Goal: Book appointment/travel/reservation

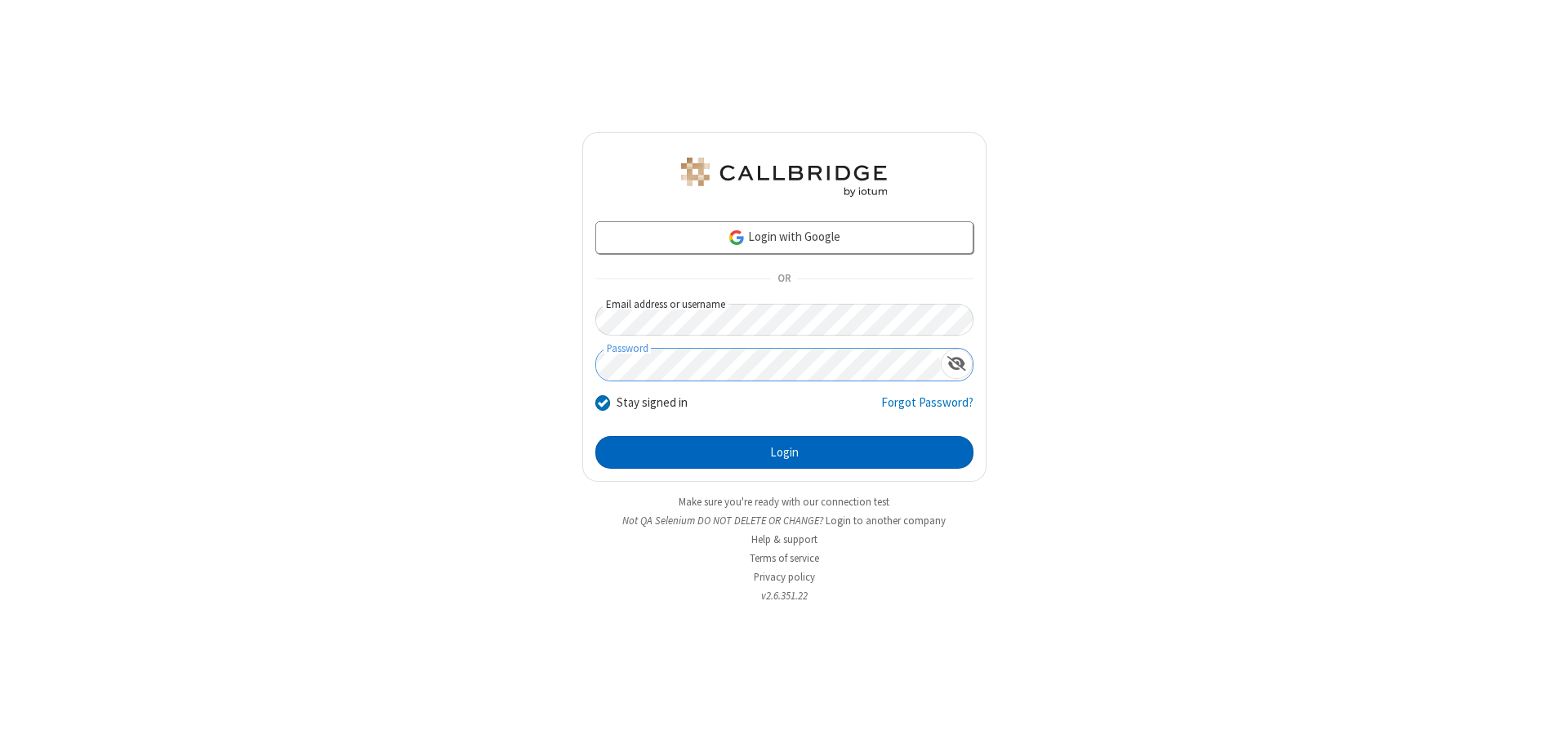
click at [784, 452] on button "Login" at bounding box center [784, 452] width 378 height 33
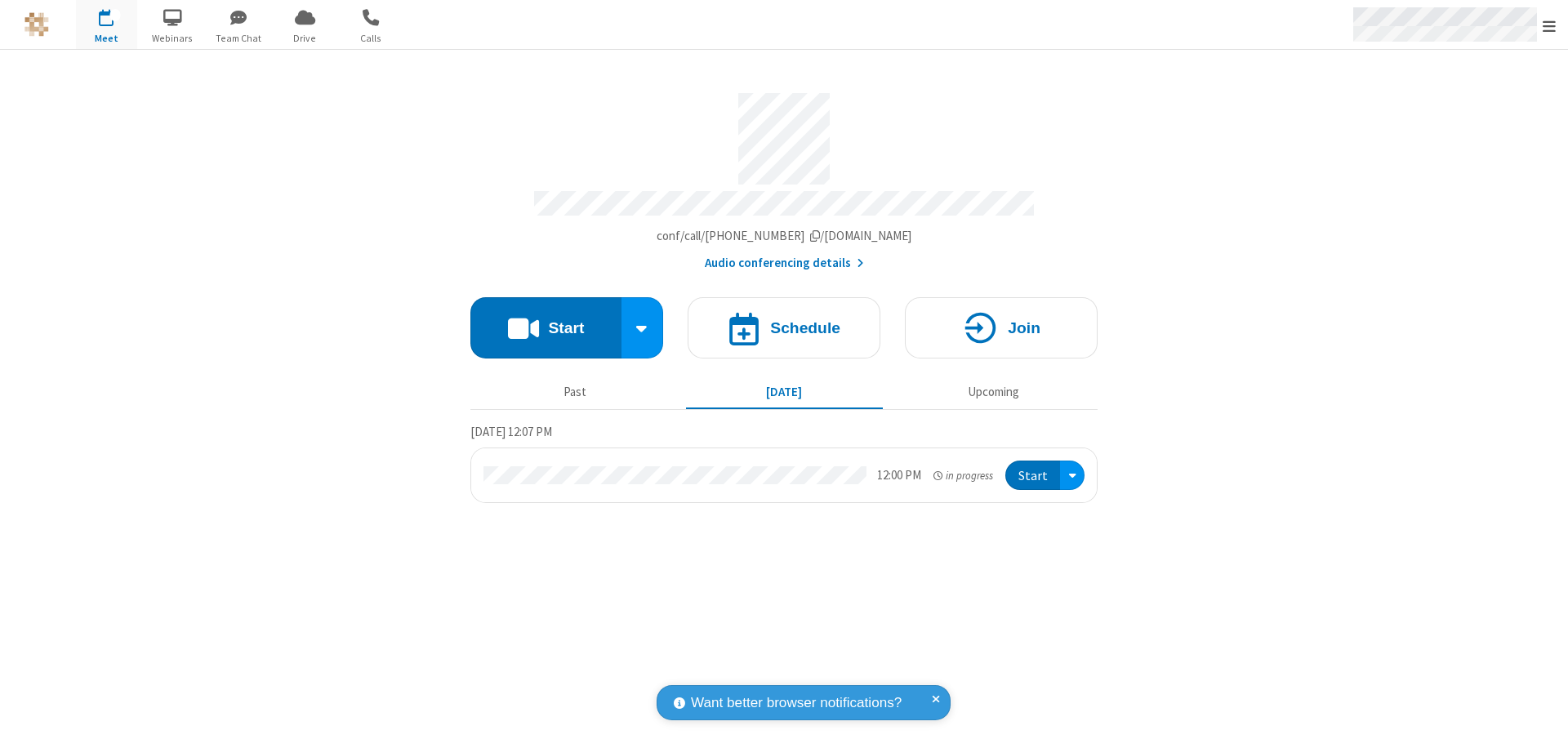
click at [1549, 25] on span "Open menu" at bounding box center [1550, 26] width 13 height 16
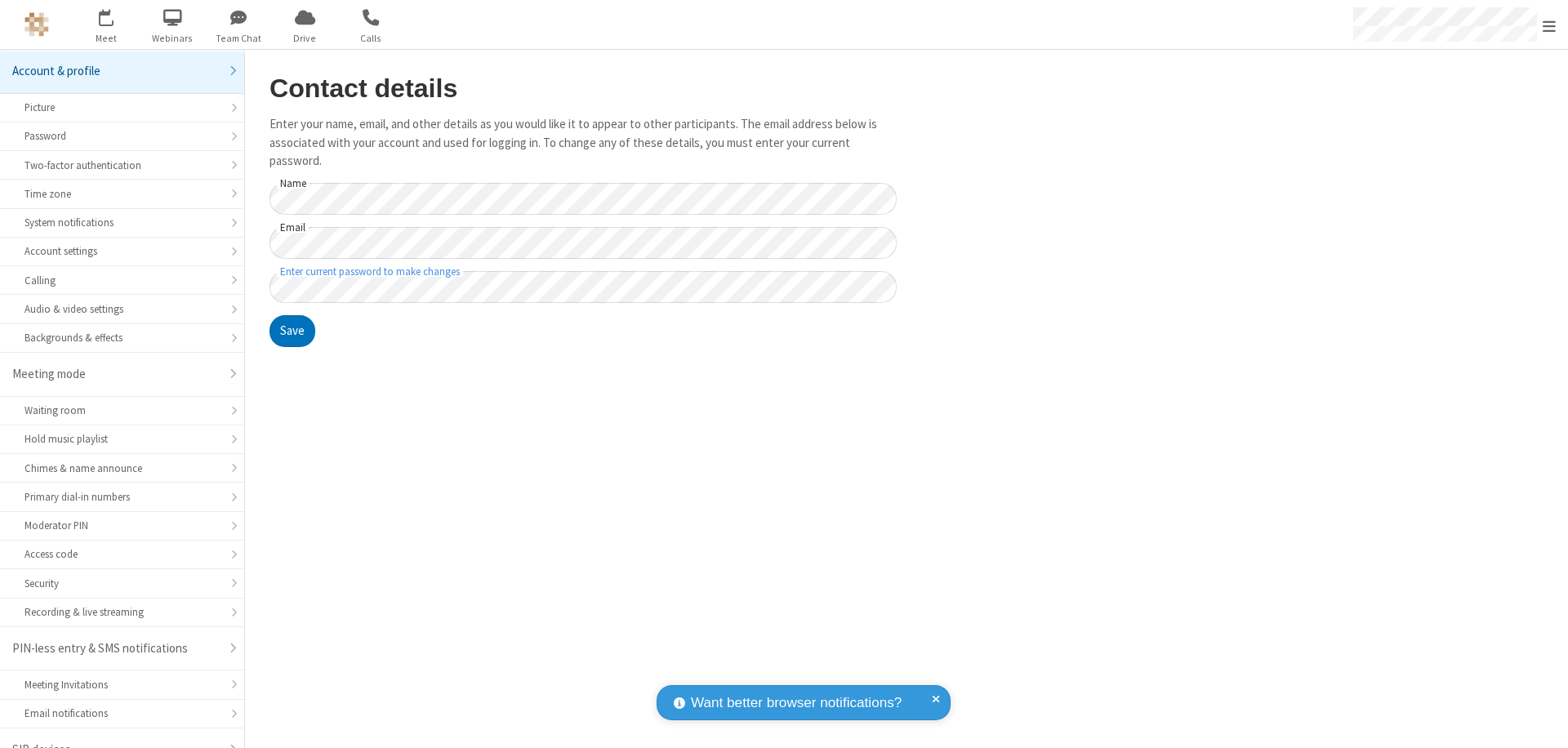
scroll to position [23, 0]
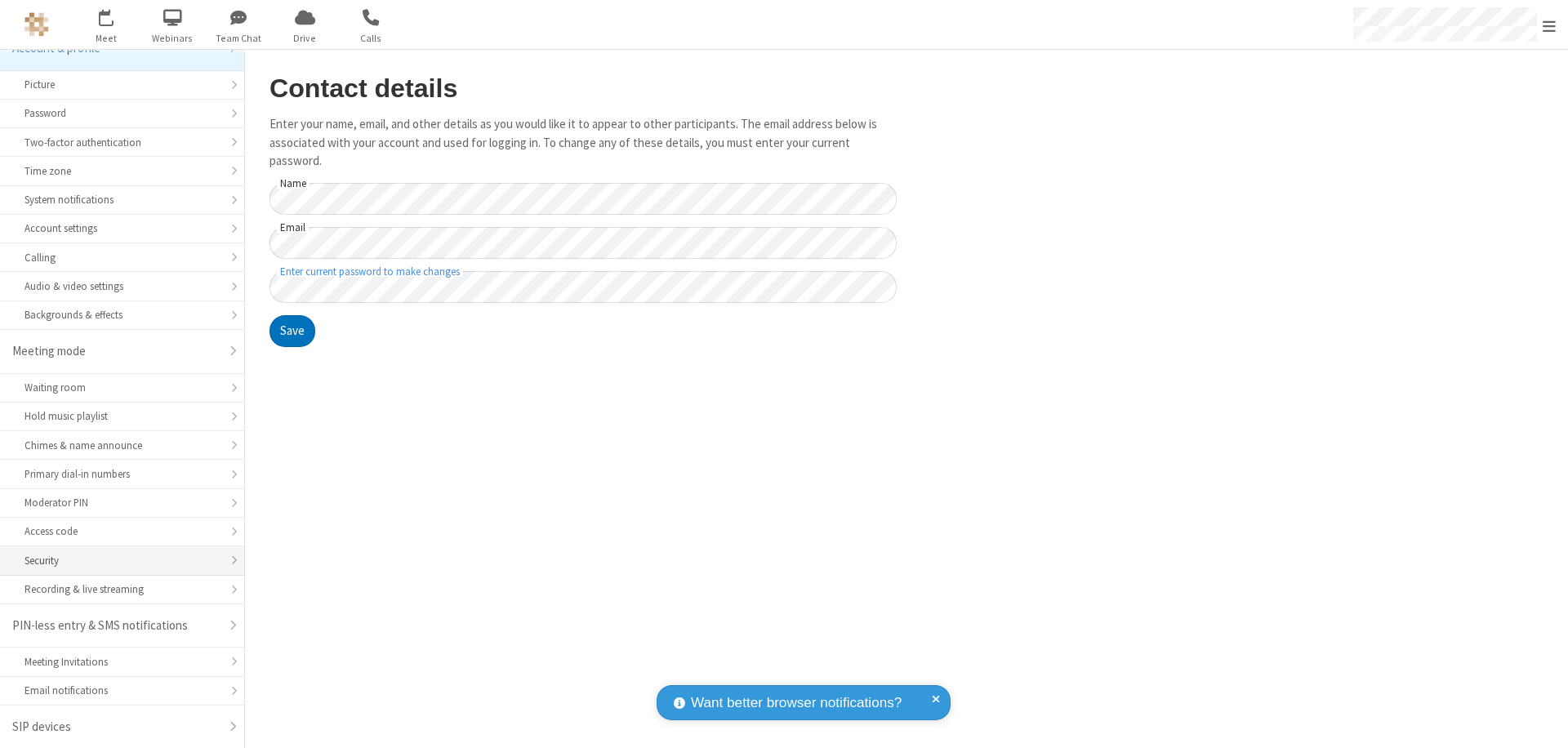
click at [116, 560] on div "Security" at bounding box center [121, 561] width 196 height 15
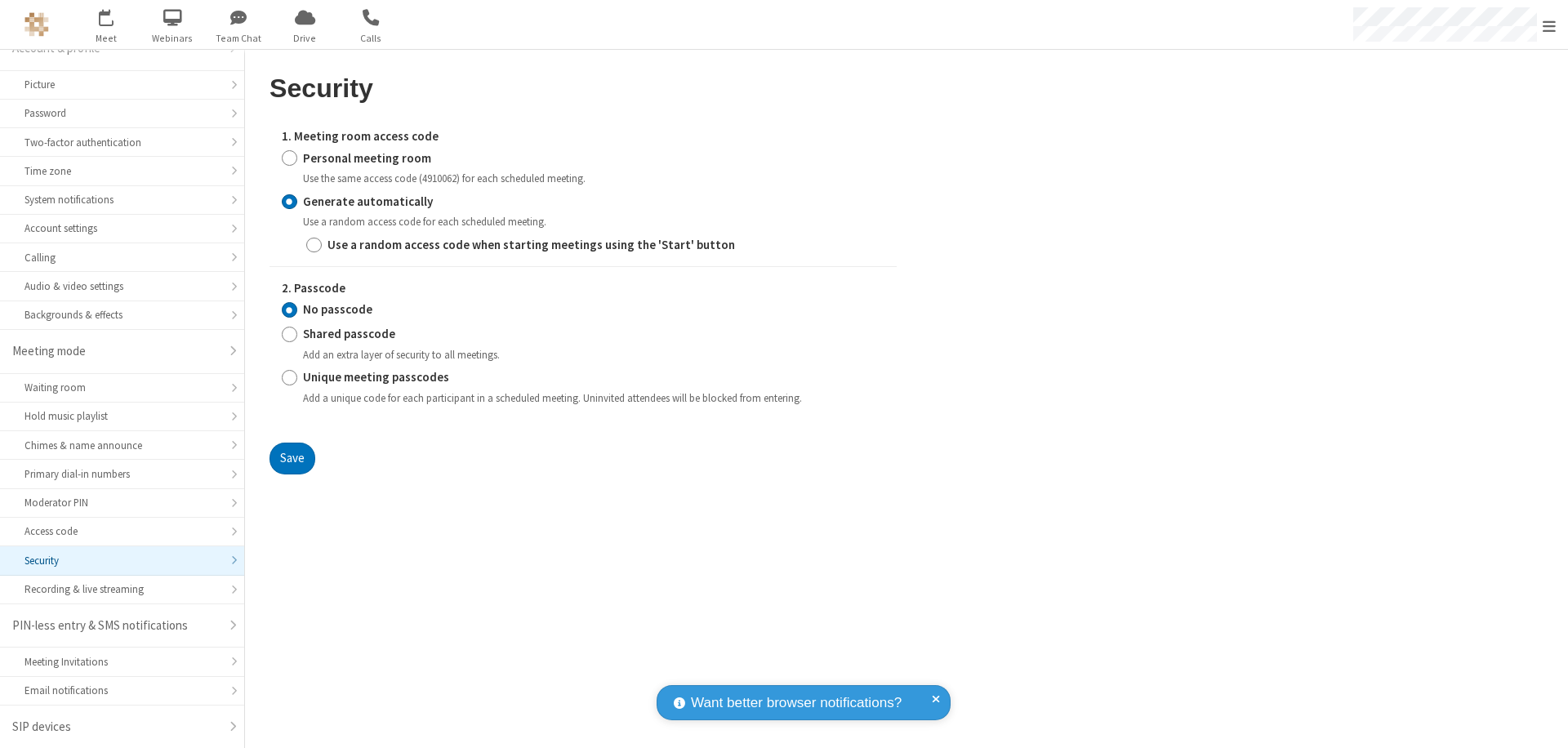
click at [289, 200] on input "Generate automatically" at bounding box center [289, 201] width 15 height 17
click at [289, 334] on input "Shared passcode" at bounding box center [289, 334] width 15 height 17
radio input "true"
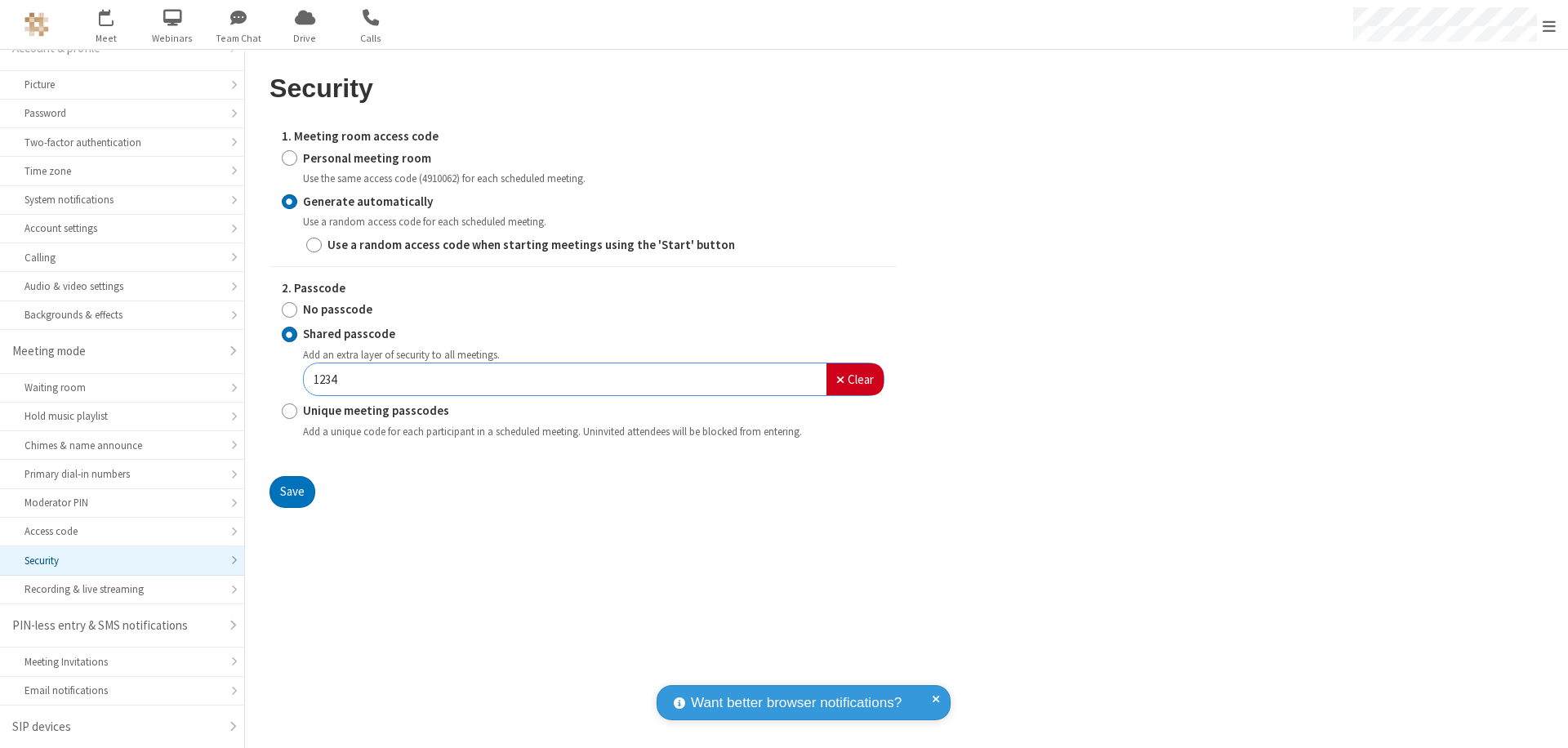
type input "1234"
click at [291, 492] on button "Save" at bounding box center [292, 493] width 45 height 33
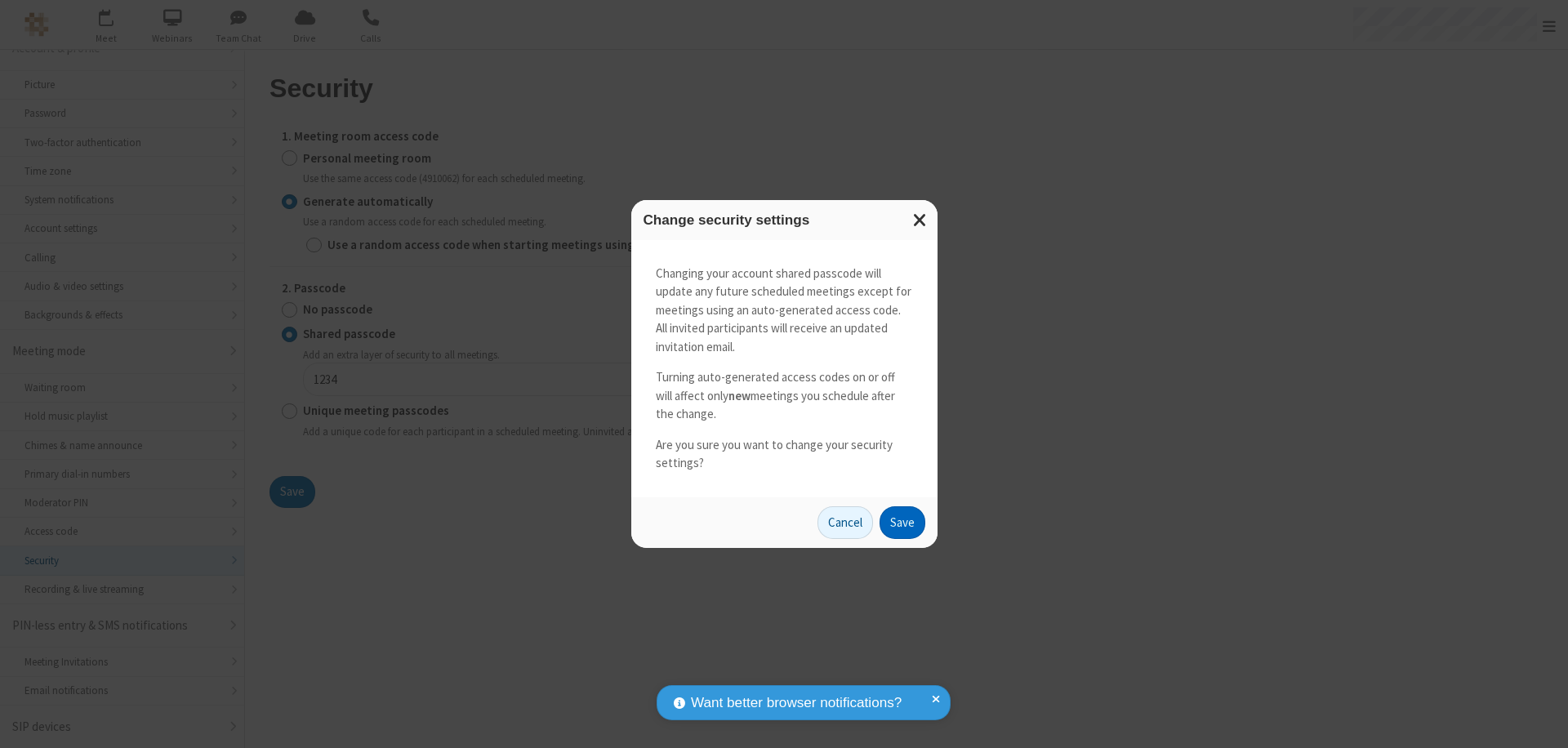
click at [901, 521] on button "Save" at bounding box center [902, 522] width 45 height 33
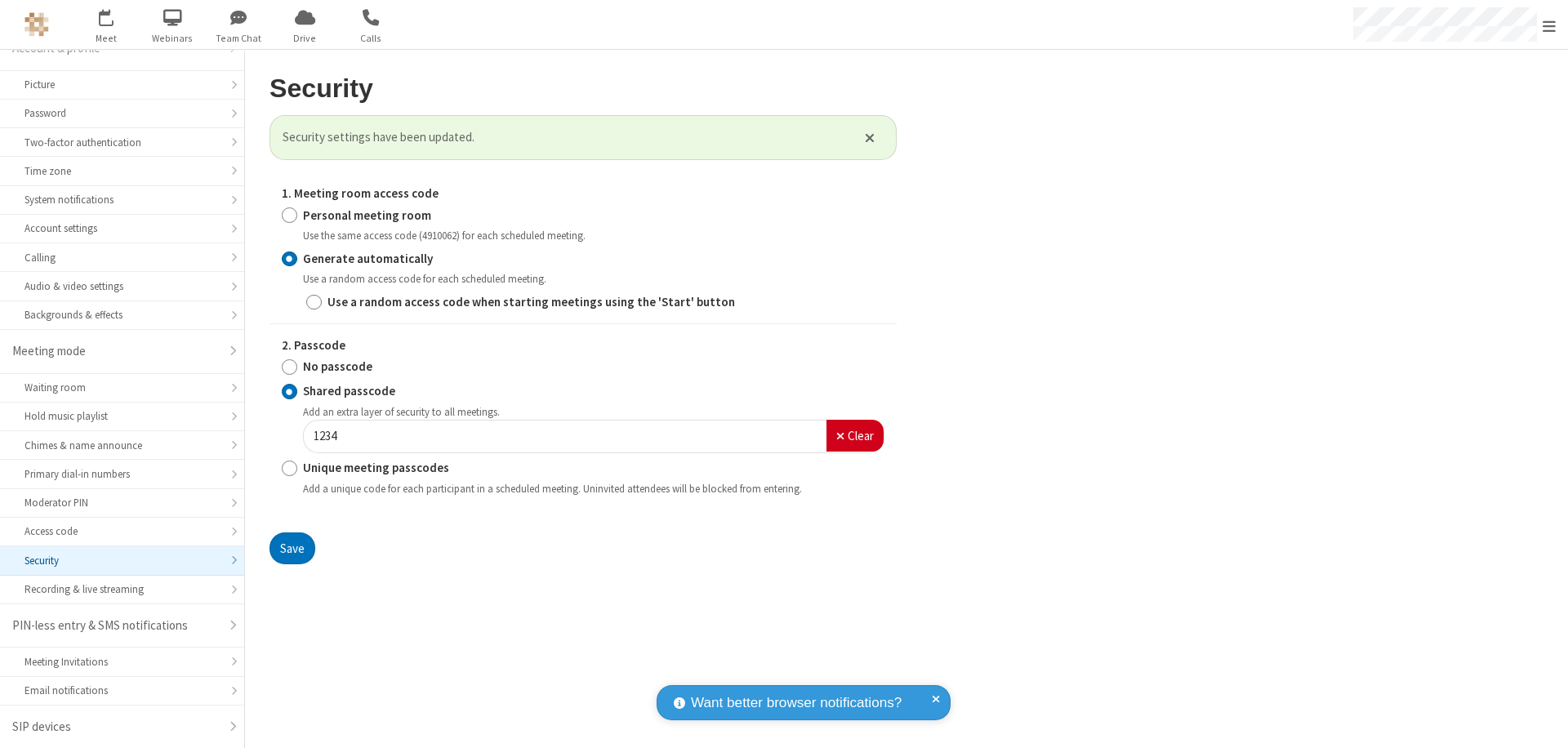
click at [1549, 25] on span "Open menu" at bounding box center [1550, 26] width 13 height 16
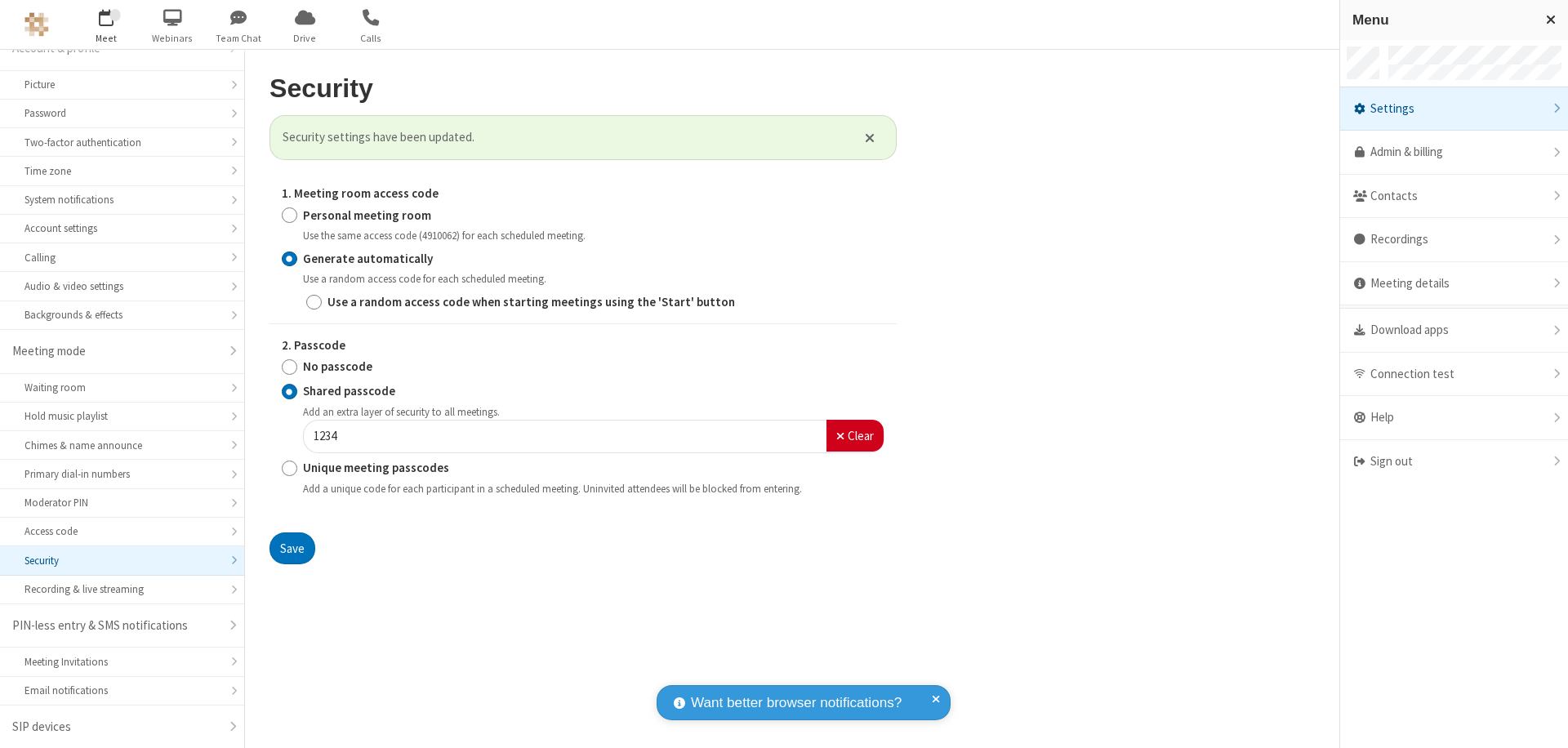
click at [106, 24] on span "button" at bounding box center [107, 16] width 62 height 28
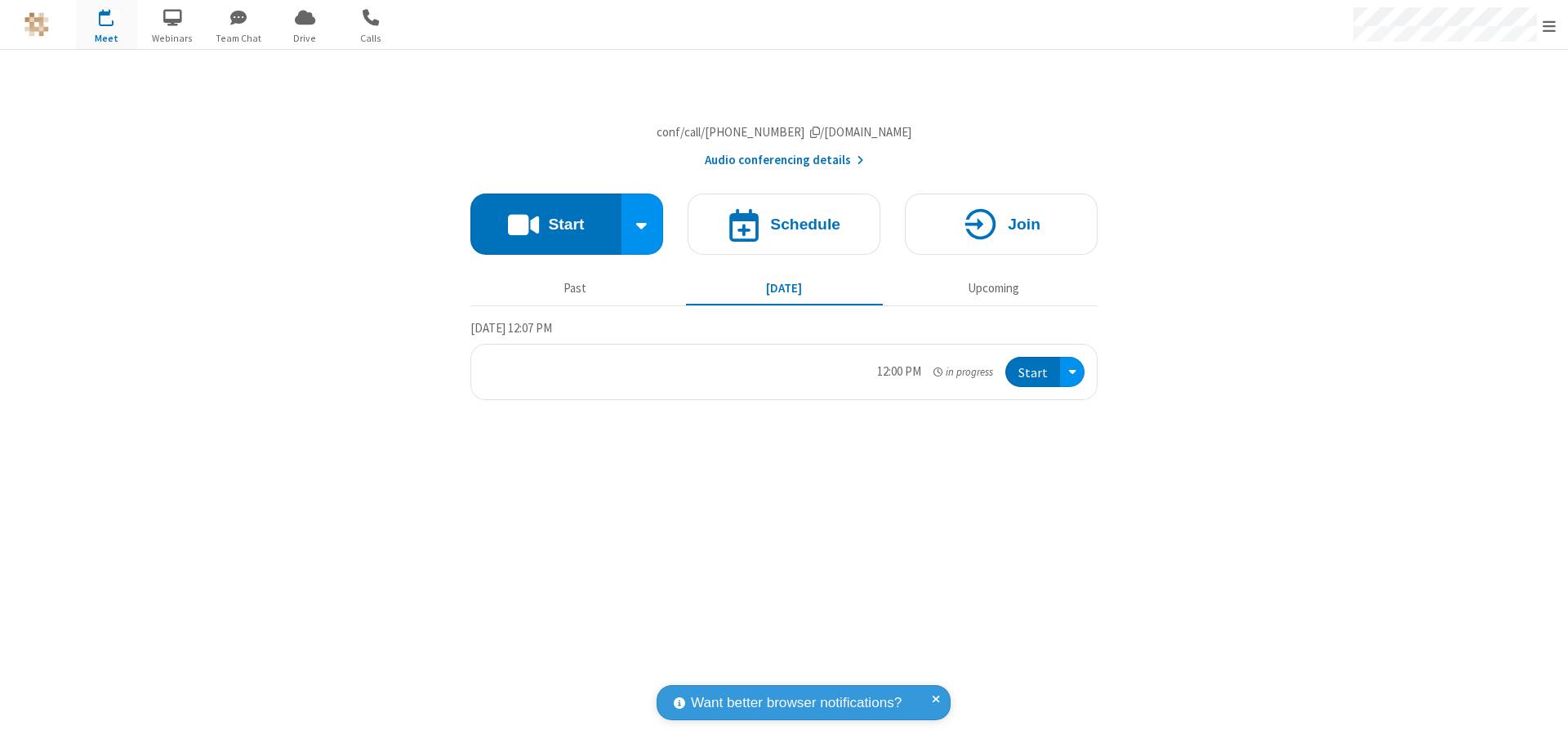
click at [784, 232] on h4 "Schedule" at bounding box center [805, 225] width 70 height 15
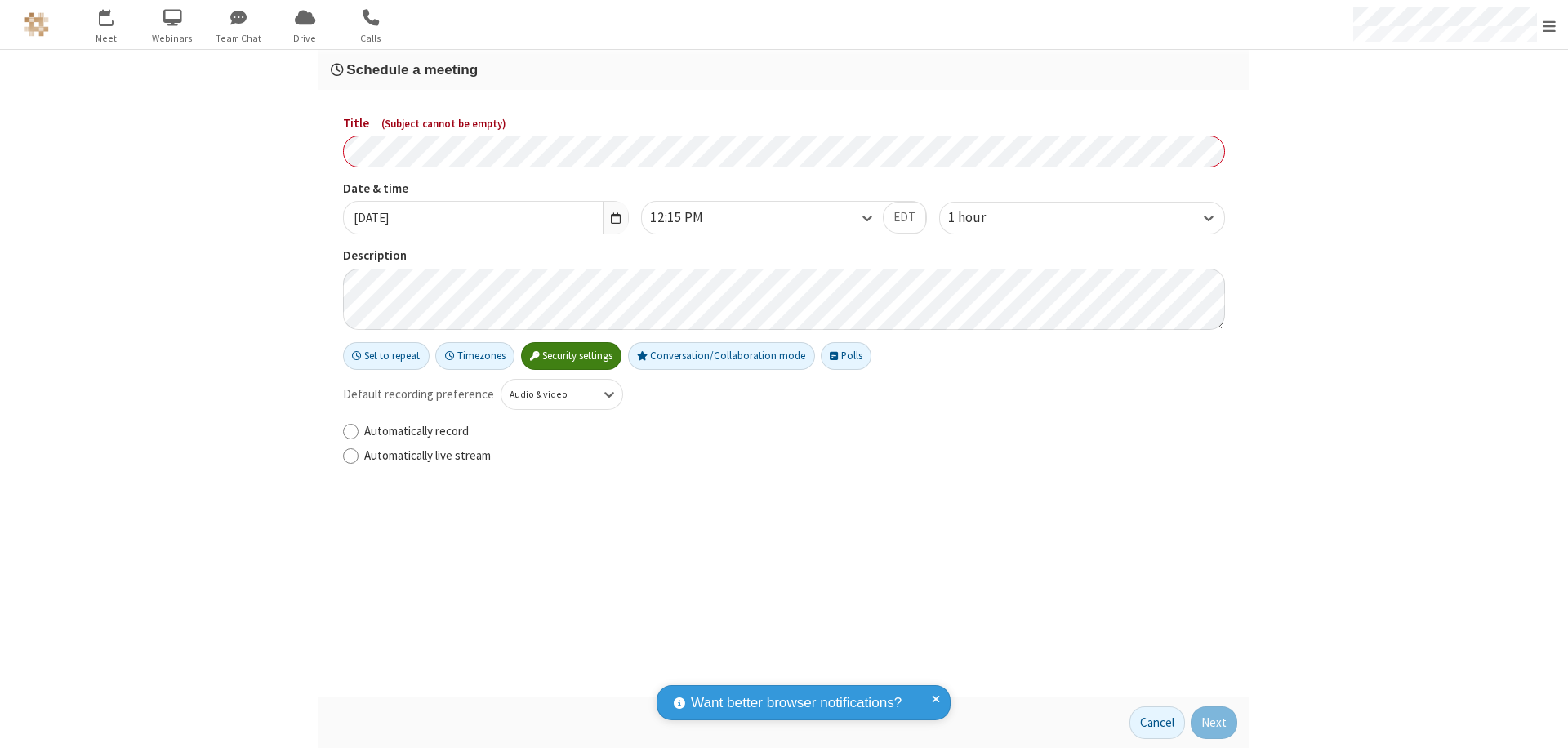
click at [784, 69] on h3 "Schedule a meeting" at bounding box center [784, 69] width 907 height 15
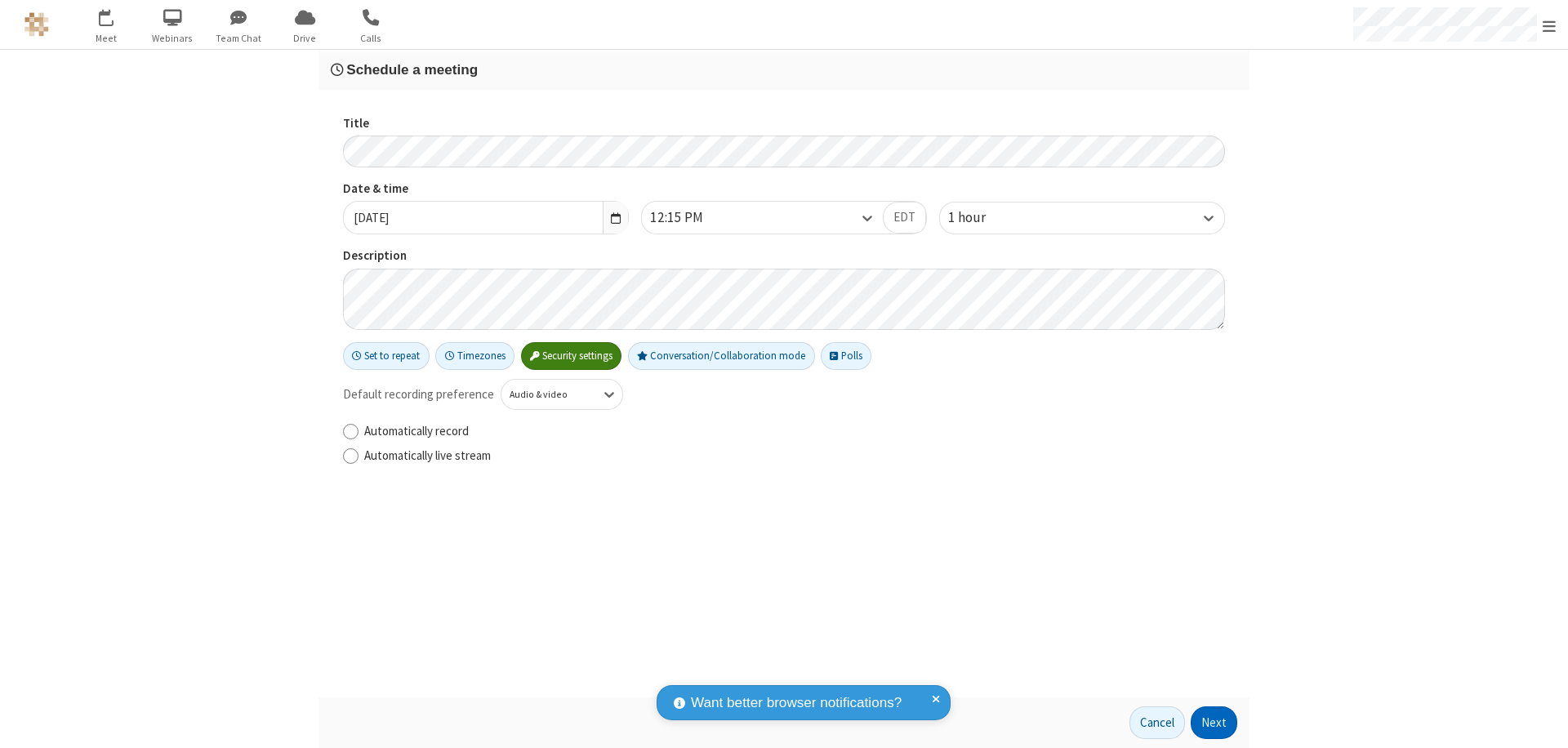
click at [1214, 723] on button "Next" at bounding box center [1213, 723] width 46 height 33
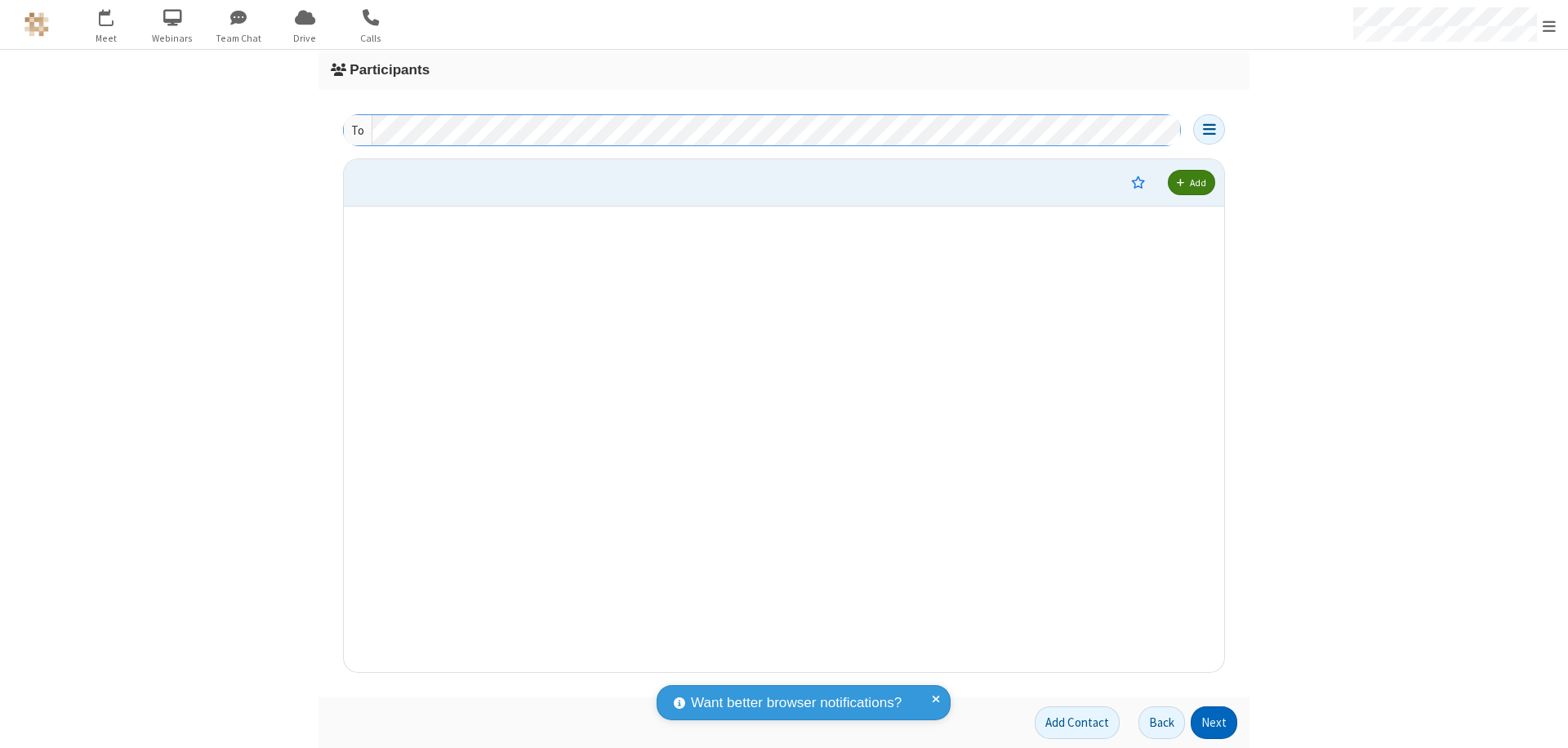
click at [1214, 723] on button "Next" at bounding box center [1213, 723] width 46 height 33
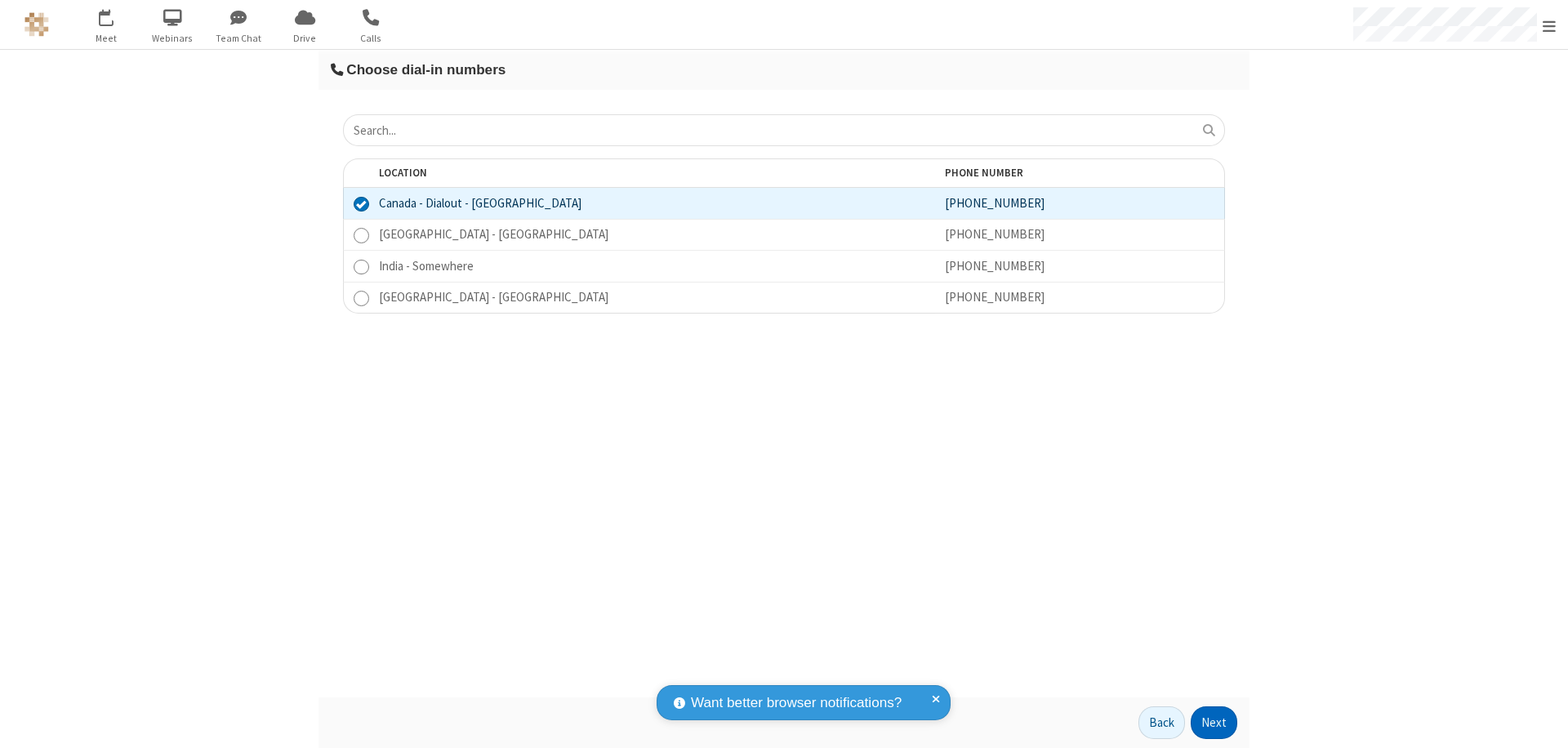
click at [1214, 723] on button "Next" at bounding box center [1213, 723] width 46 height 33
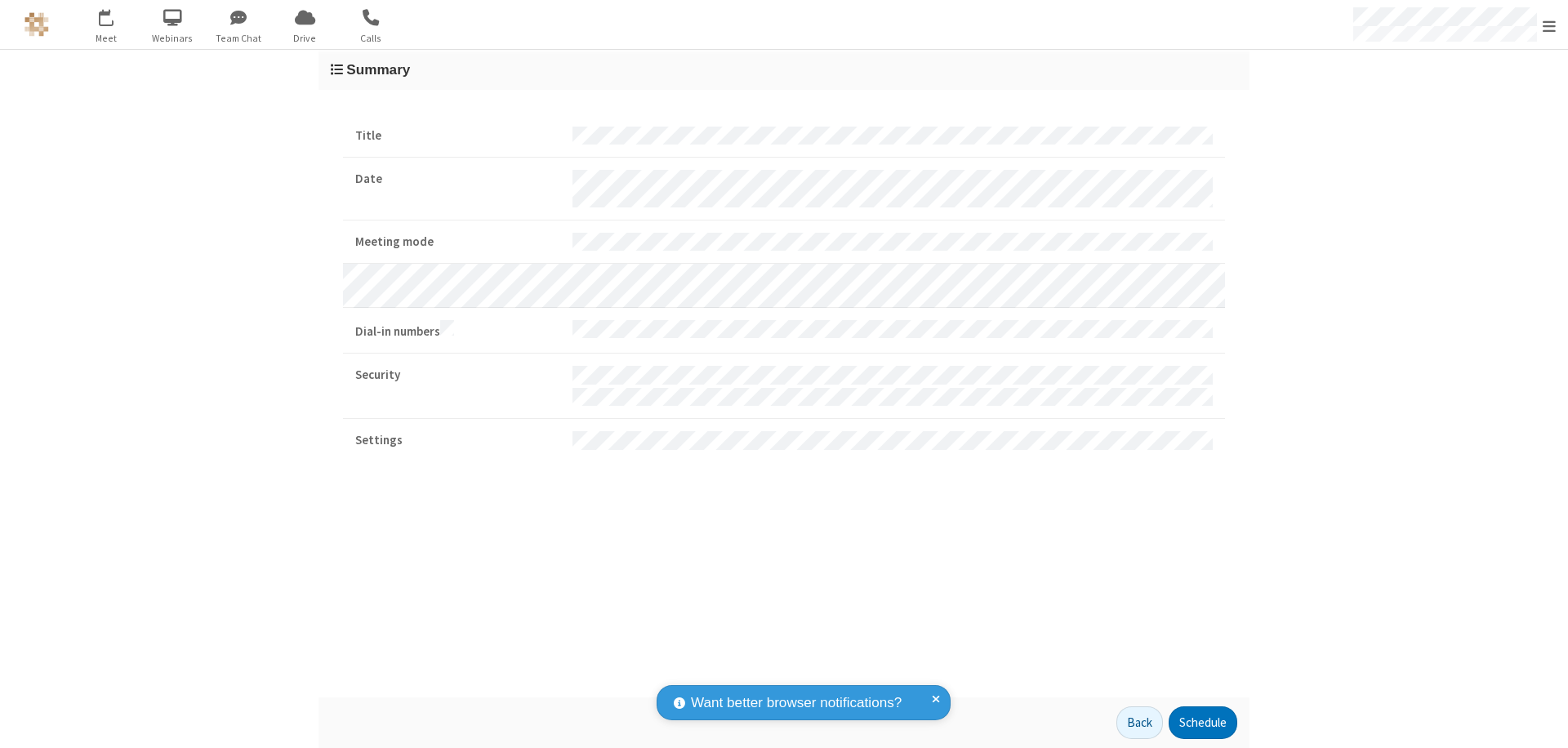
click at [1202, 723] on button "Schedule" at bounding box center [1202, 723] width 68 height 33
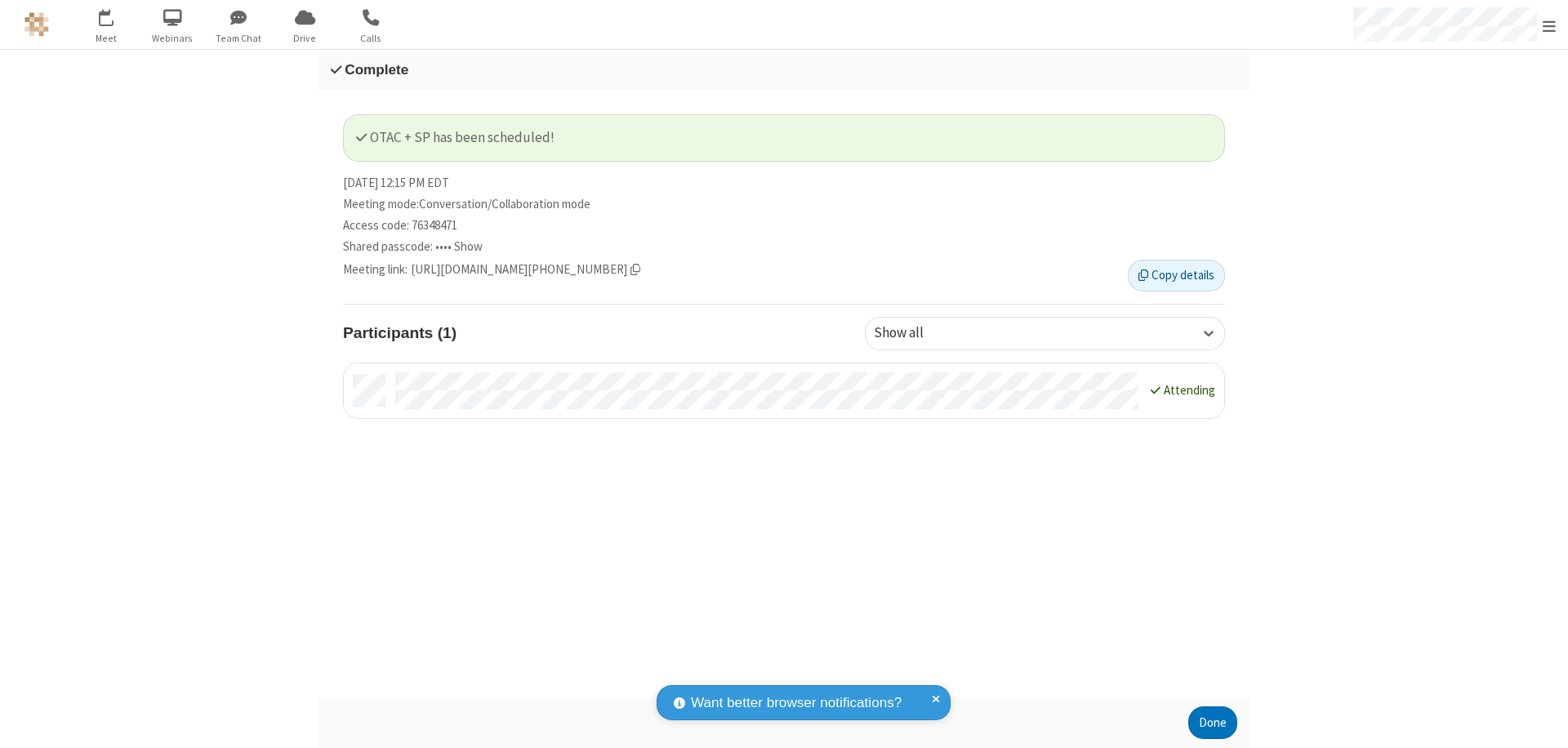
click at [1549, 24] on span "Open menu" at bounding box center [1550, 26] width 13 height 16
